Goal: Understand process/instructions: Learn how to perform a task or action

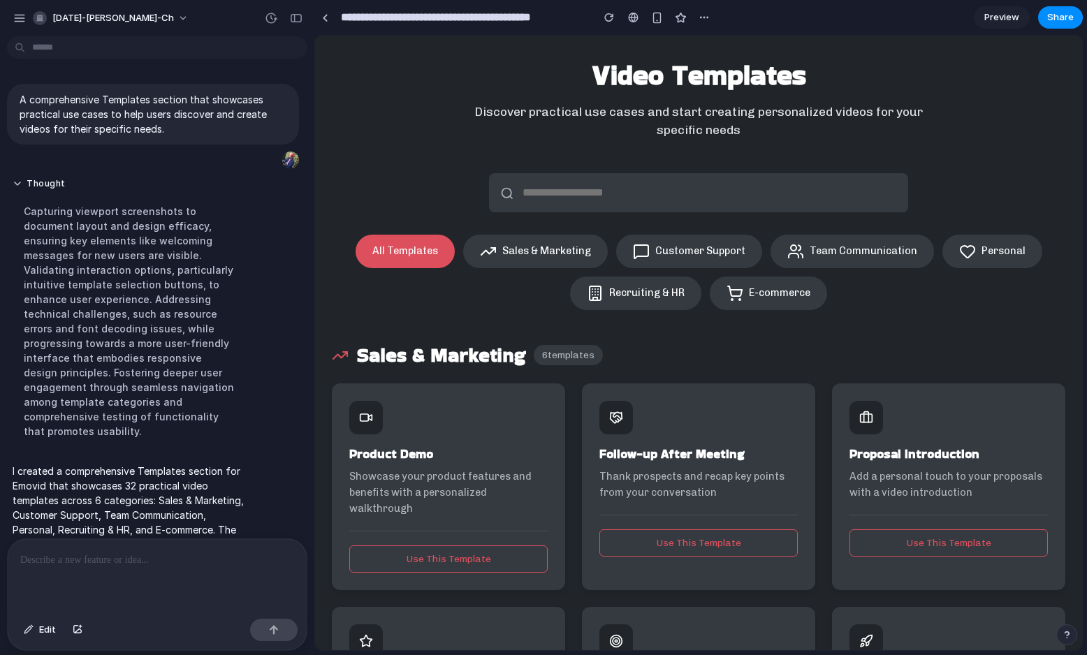
scroll to position [136, 0]
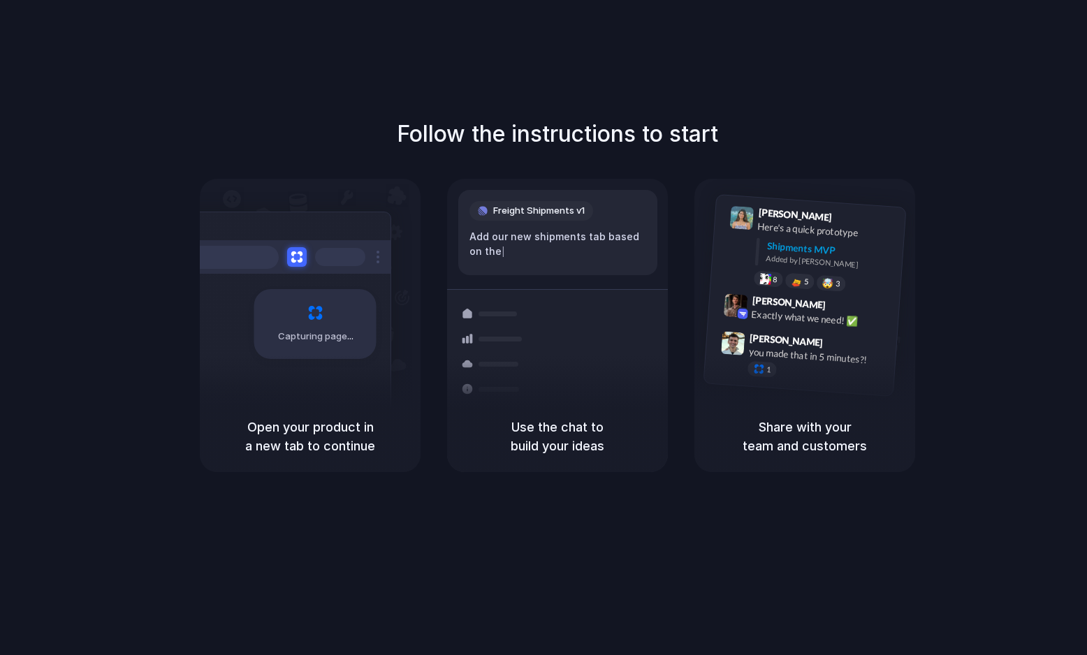
click at [699, 94] on div "Follow the instructions to start Capturing page Open your product in a new tab …" at bounding box center [557, 341] width 1115 height 683
